Goal: Information Seeking & Learning: Learn about a topic

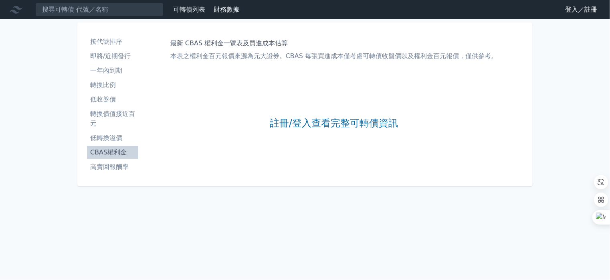
drag, startPoint x: 571, startPoint y: 9, endPoint x: 544, endPoint y: 20, distance: 29.0
click at [570, 9] on link "登入／註冊" at bounding box center [581, 9] width 45 height 13
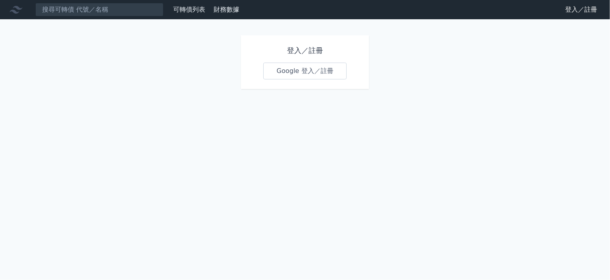
click at [319, 76] on link "Google 登入／註冊" at bounding box center [305, 71] width 83 height 17
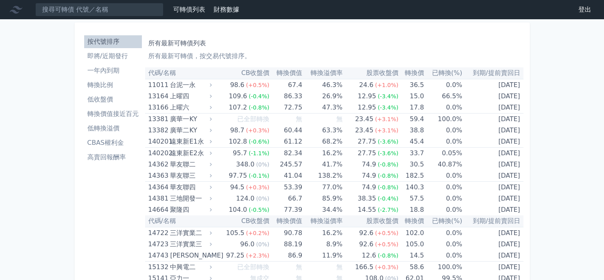
click at [96, 11] on input at bounding box center [99, 10] width 128 height 14
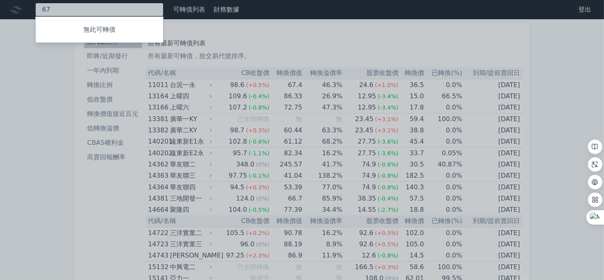
type input "6"
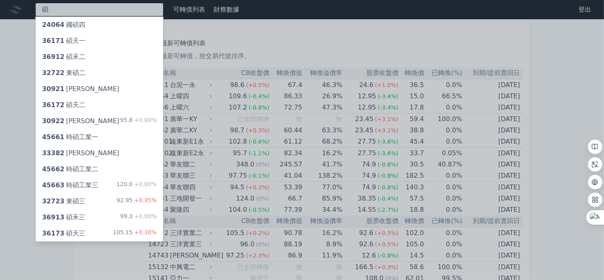
type input "碩"
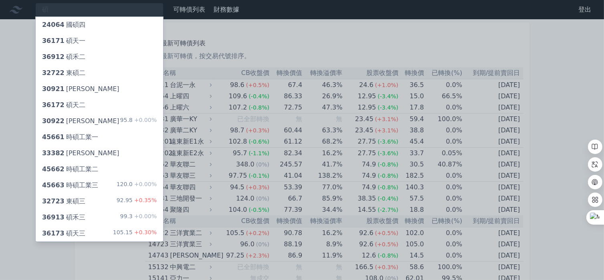
click at [78, 150] on div "33382 [PERSON_NAME]" at bounding box center [80, 153] width 77 height 10
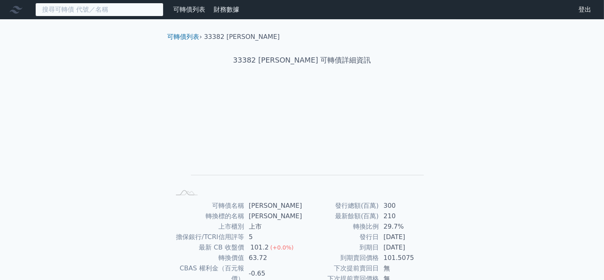
click at [89, 9] on input at bounding box center [99, 10] width 128 height 14
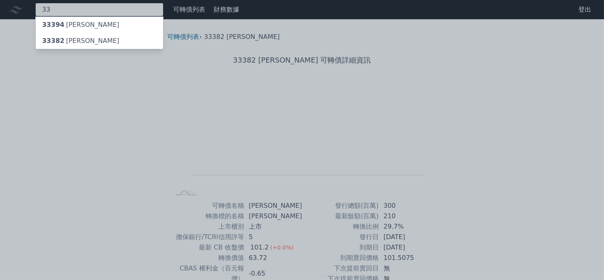
type input "3"
type input "3605"
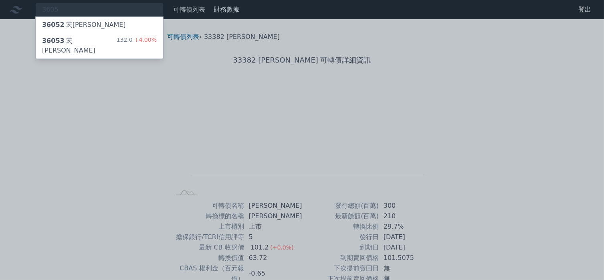
click at [55, 37] on span "36053" at bounding box center [53, 41] width 22 height 8
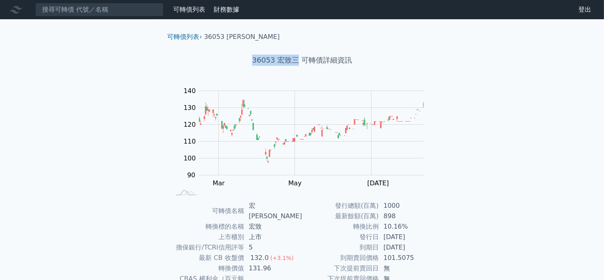
drag, startPoint x: 255, startPoint y: 60, endPoint x: 295, endPoint y: 60, distance: 40.1
click at [295, 60] on h1 "36053 宏致三 可轉債詳細資訊" at bounding box center [302, 60] width 282 height 11
copy h1 "36053 [PERSON_NAME]"
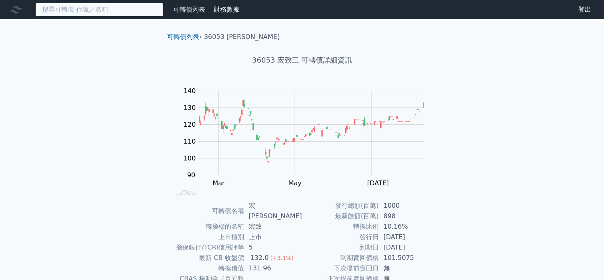
click at [116, 8] on input at bounding box center [99, 10] width 128 height 14
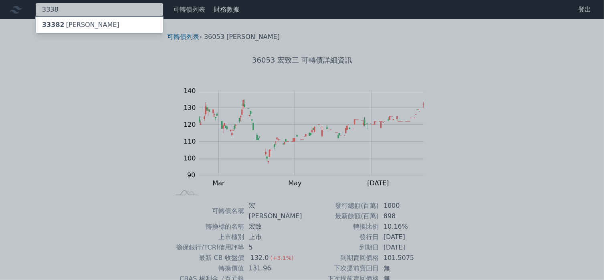
type input "3338"
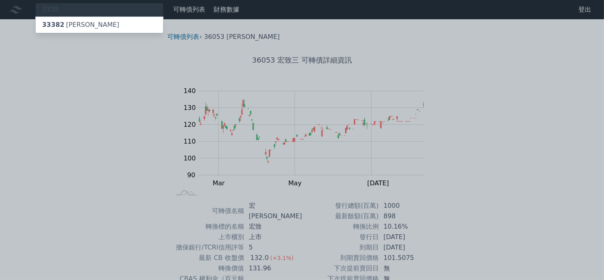
click at [89, 25] on div "33382 [PERSON_NAME]" at bounding box center [100, 25] width 128 height 16
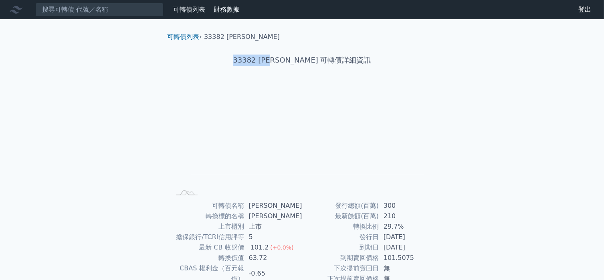
drag, startPoint x: 255, startPoint y: 60, endPoint x: 298, endPoint y: 61, distance: 42.5
click at [298, 61] on h1 "33382 [PERSON_NAME] 可轉債詳細資訊" at bounding box center [302, 60] width 282 height 11
copy h1 "33382 [PERSON_NAME]"
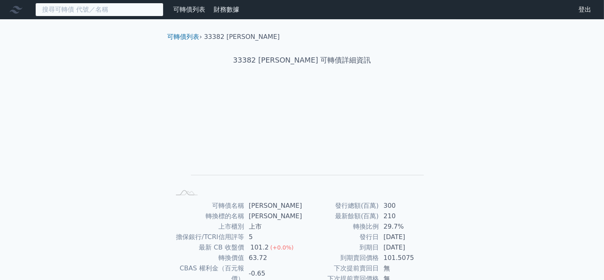
click at [113, 12] on input at bounding box center [99, 10] width 128 height 14
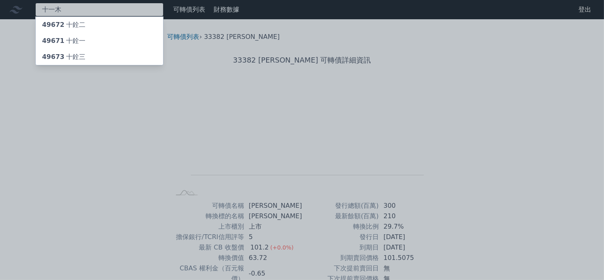
type input "宇"
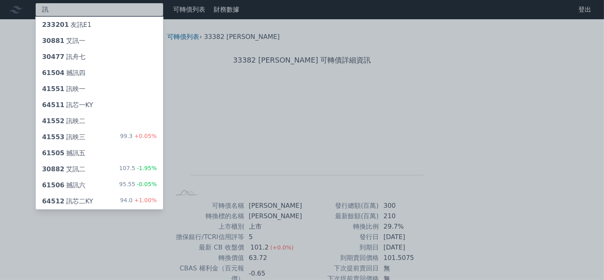
type input "訊"
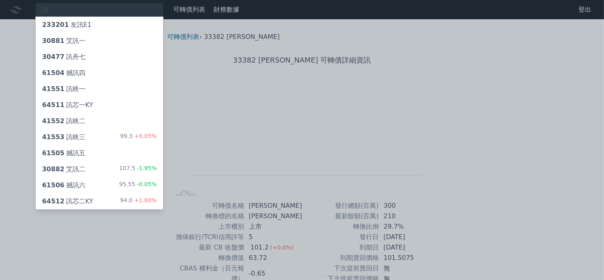
click at [77, 203] on div "64512 訊芯二KY" at bounding box center [67, 202] width 51 height 10
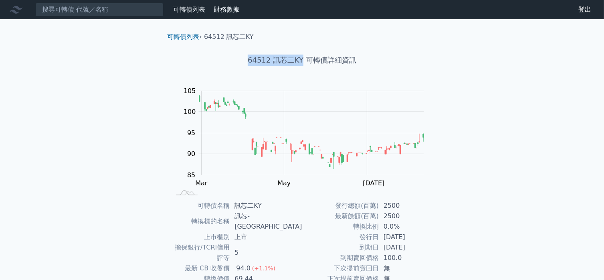
drag, startPoint x: 250, startPoint y: 60, endPoint x: 302, endPoint y: 61, distance: 52.1
click at [302, 61] on h1 "64512 訊芯二KY 可轉債詳細資訊" at bounding box center [302, 60] width 282 height 11
copy h1 "64512 訊芯二KY"
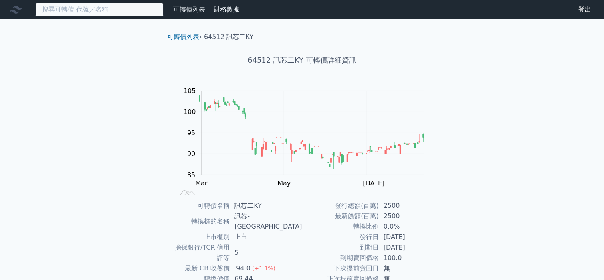
click at [109, 8] on input at bounding box center [99, 10] width 128 height 14
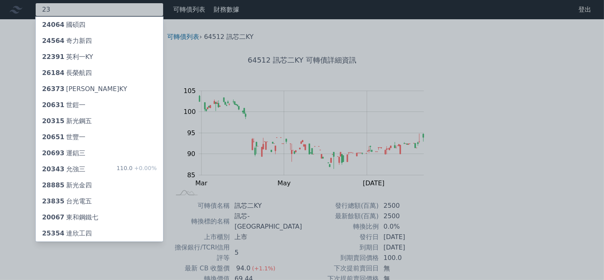
type input "2"
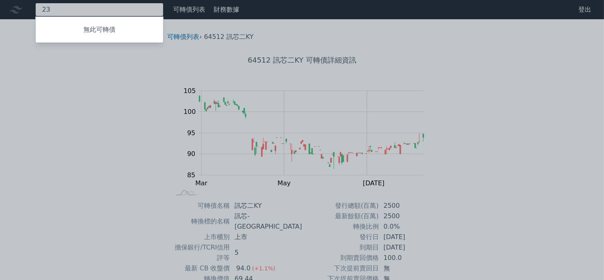
type input "2"
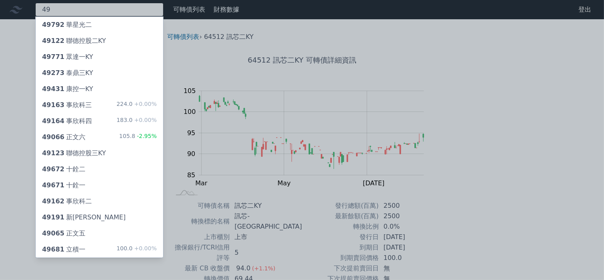
type input "4"
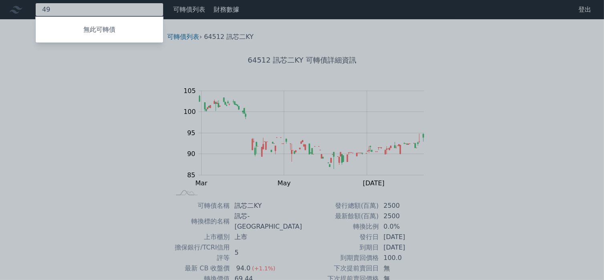
type input "4"
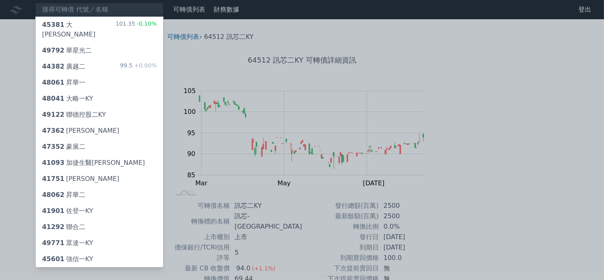
click at [98, 10] on div at bounding box center [302, 140] width 604 height 280
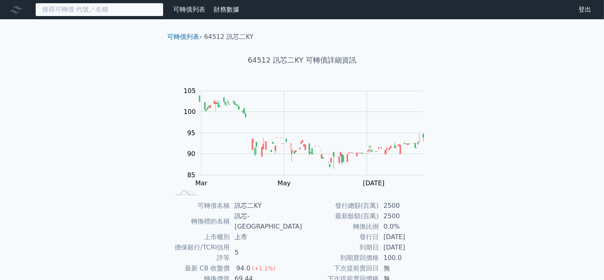
click at [99, 11] on input at bounding box center [99, 10] width 128 height 14
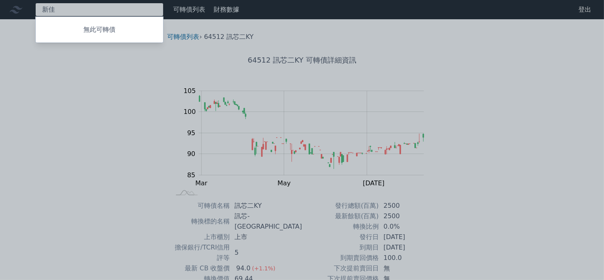
type input "新"
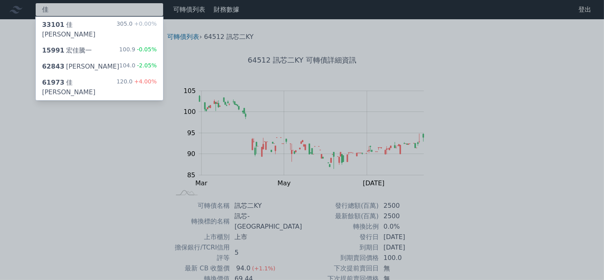
type input "佳"
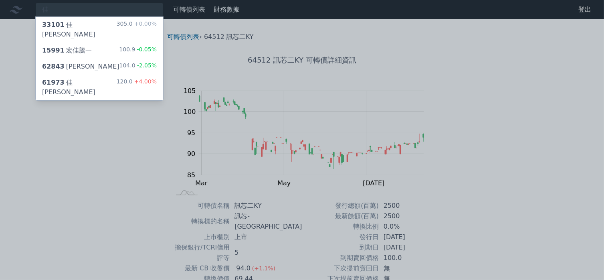
click at [77, 78] on div "61973 佳[PERSON_NAME]" at bounding box center [79, 87] width 75 height 19
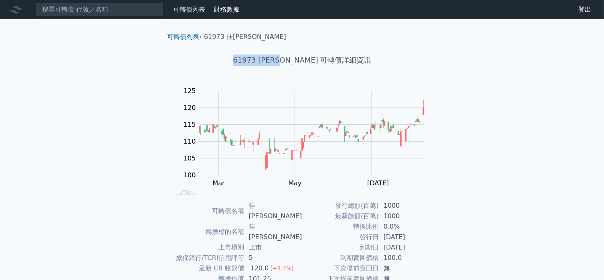
drag, startPoint x: 250, startPoint y: 61, endPoint x: 303, endPoint y: 62, distance: 53.0
click at [303, 62] on h1 "61973 [PERSON_NAME] 可轉債詳細資訊" at bounding box center [302, 60] width 282 height 11
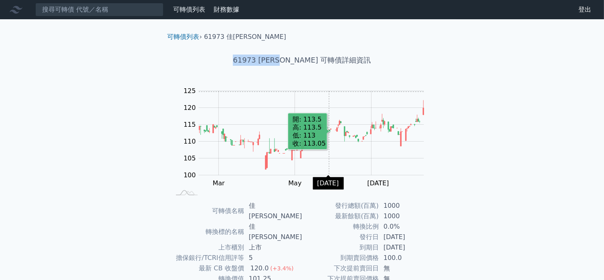
copy h1 "61973 佳[PERSON_NAME]"
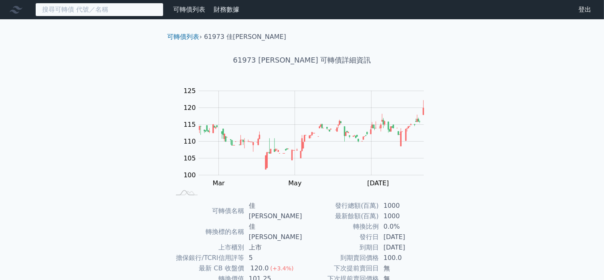
click at [129, 8] on input at bounding box center [99, 10] width 128 height 14
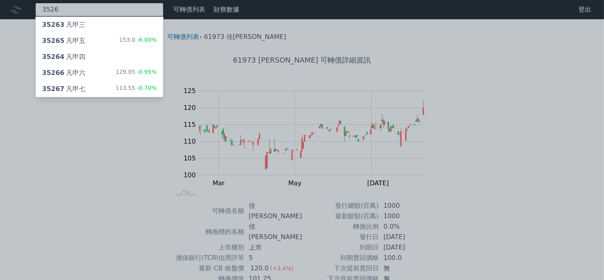
type input "3526"
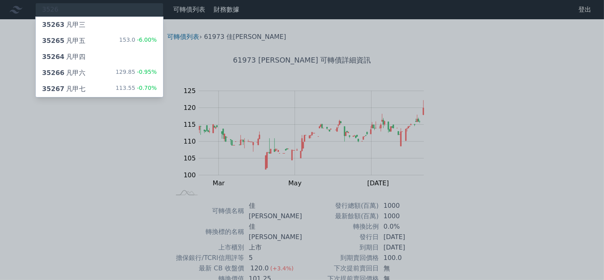
click at [94, 88] on div "35267 凡甲七 113.55 -0.70%" at bounding box center [100, 89] width 128 height 16
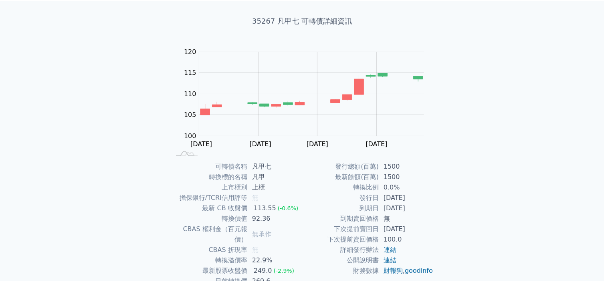
scroll to position [80, 0]
